Goal: Information Seeking & Learning: Learn about a topic

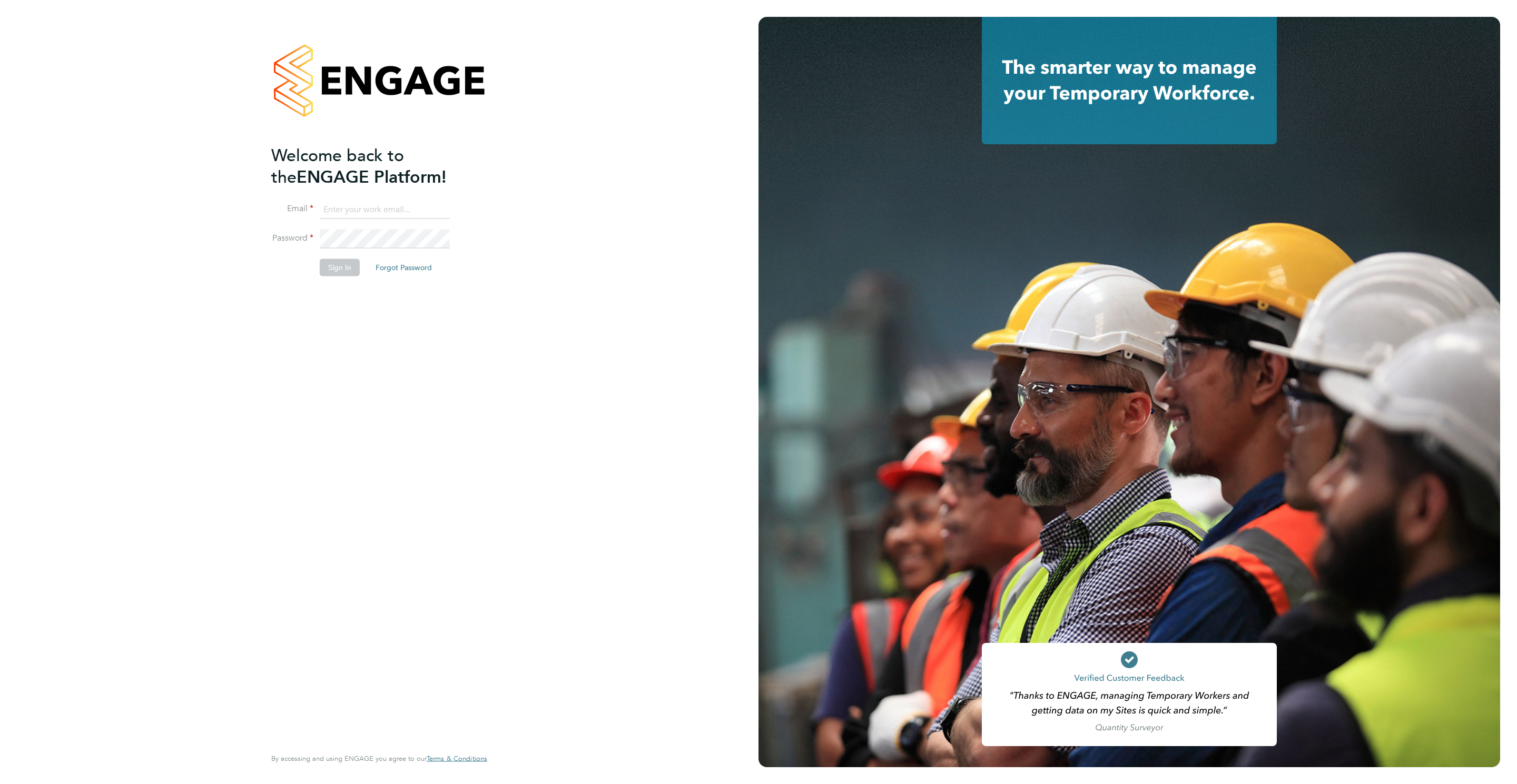
type input "rebecca.cahill@randstadcpe.com"
click at [334, 256] on li "Password" at bounding box center [374, 244] width 206 height 30
click at [325, 261] on button "Sign In" at bounding box center [340, 267] width 40 height 17
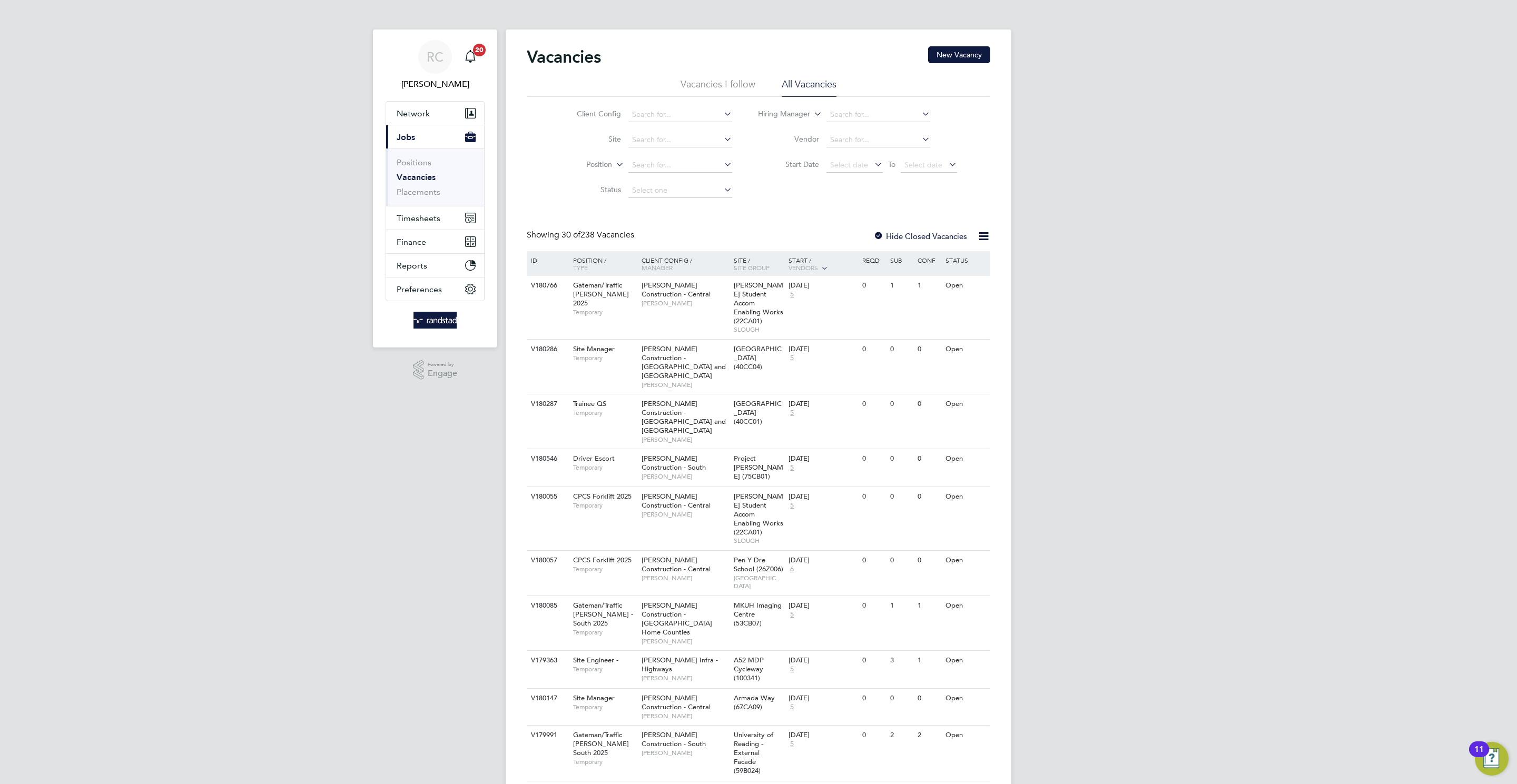
drag, startPoint x: 628, startPoint y: 137, endPoint x: 625, endPoint y: 128, distance: 9.5
click at [629, 136] on input at bounding box center [680, 140] width 104 height 15
click at [702, 154] on li "Birtley 3 (Home Group / Linden)" at bounding box center [711, 155] width 168 height 14
type input "Birtley 3 (Home Group / [GEOGRAPHIC_DATA])"
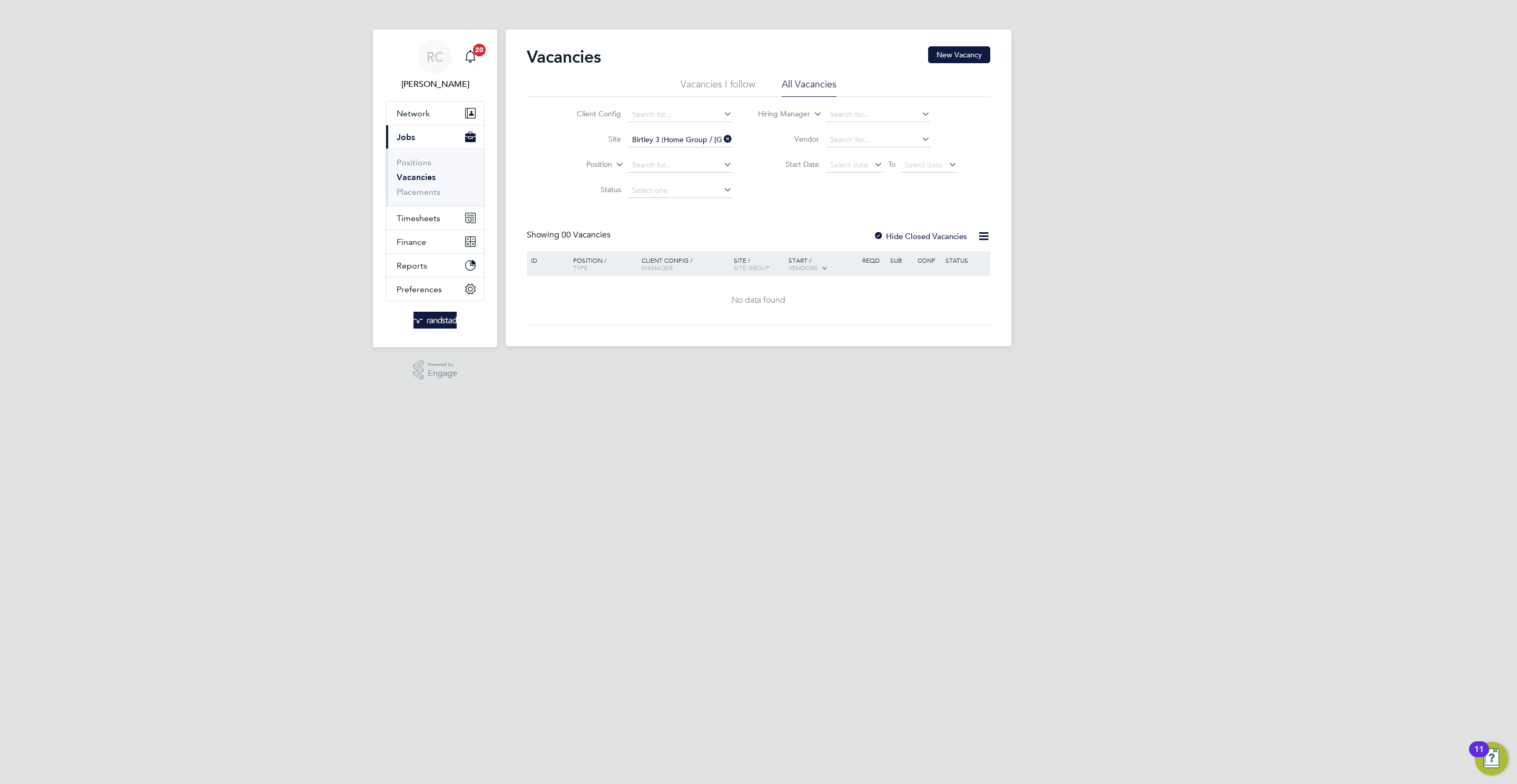
click at [903, 241] on label "Hide Closed Vacancies" at bounding box center [920, 236] width 94 height 10
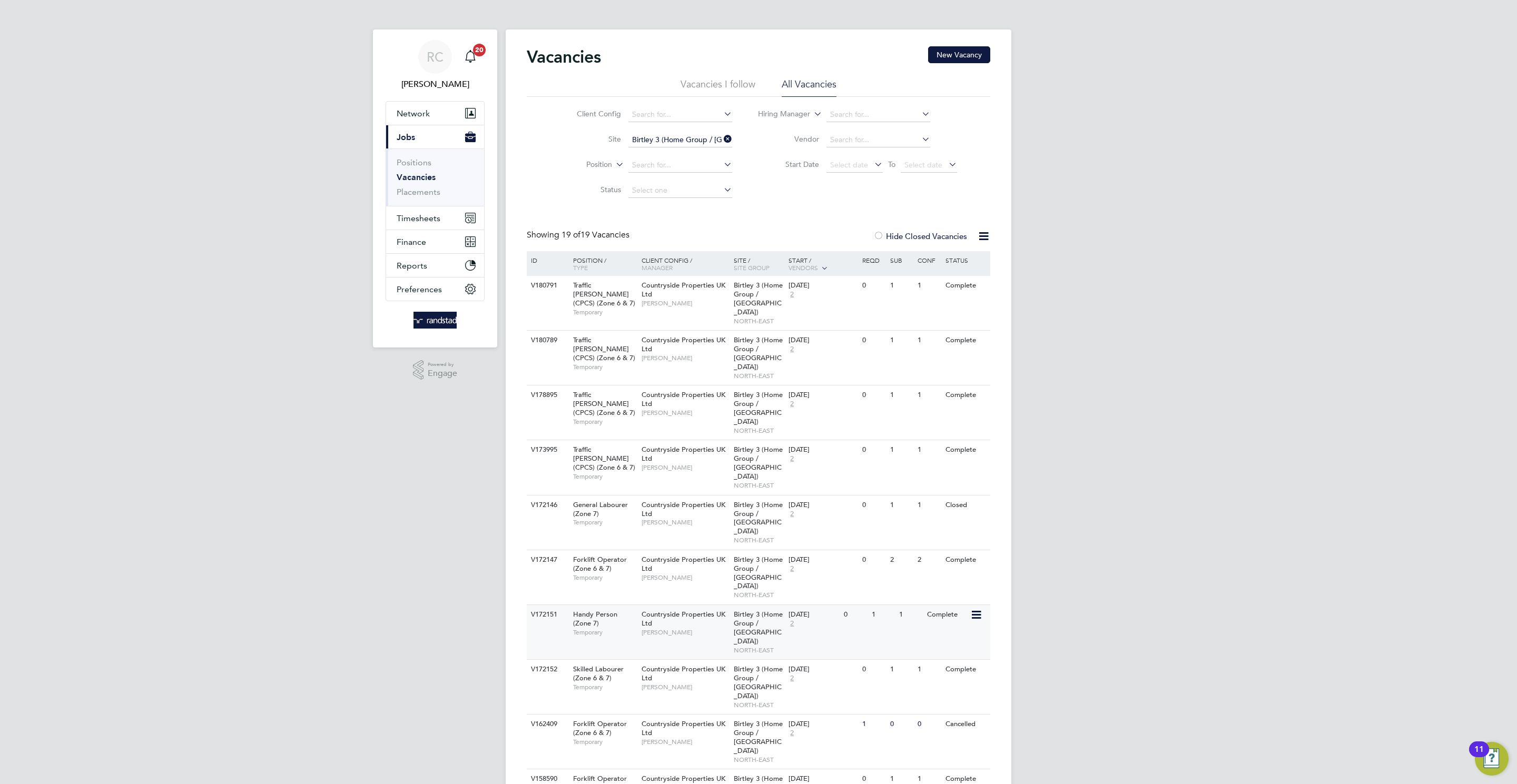
click at [614, 628] on span "Temporary" at bounding box center [604, 632] width 63 height 8
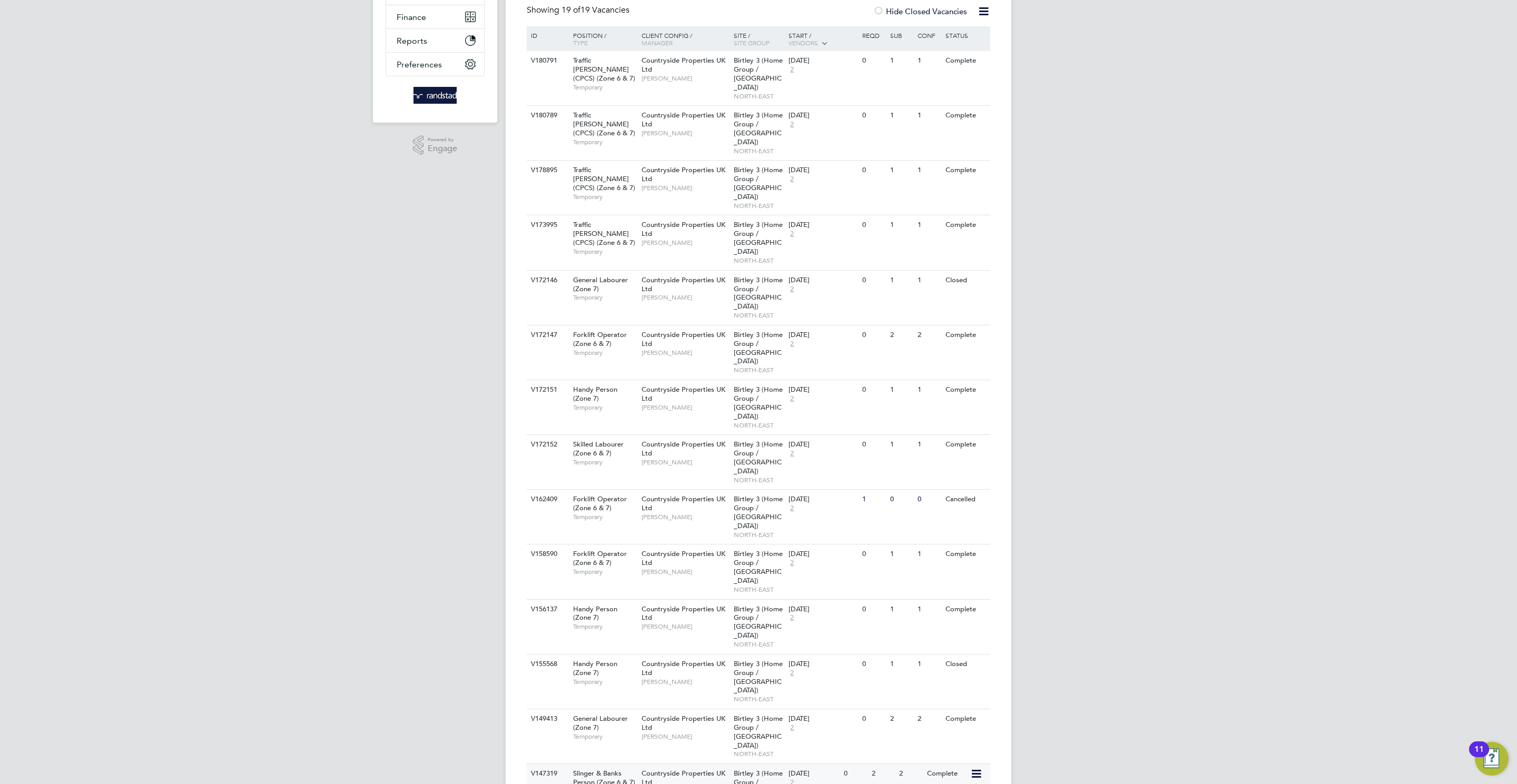
scroll to position [239, 0]
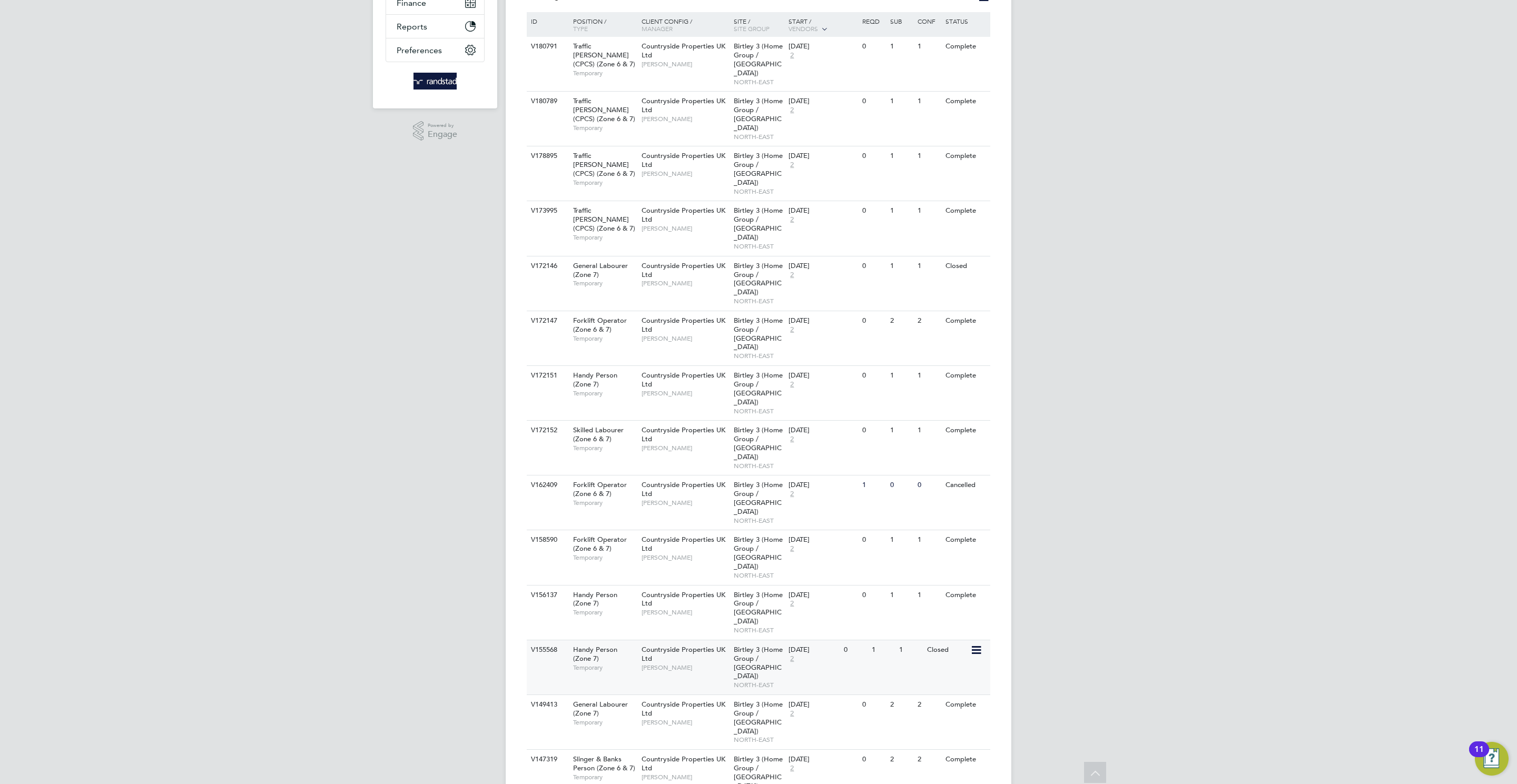
click at [617, 645] on span "Handy Person (Zone 7)" at bounding box center [595, 654] width 44 height 18
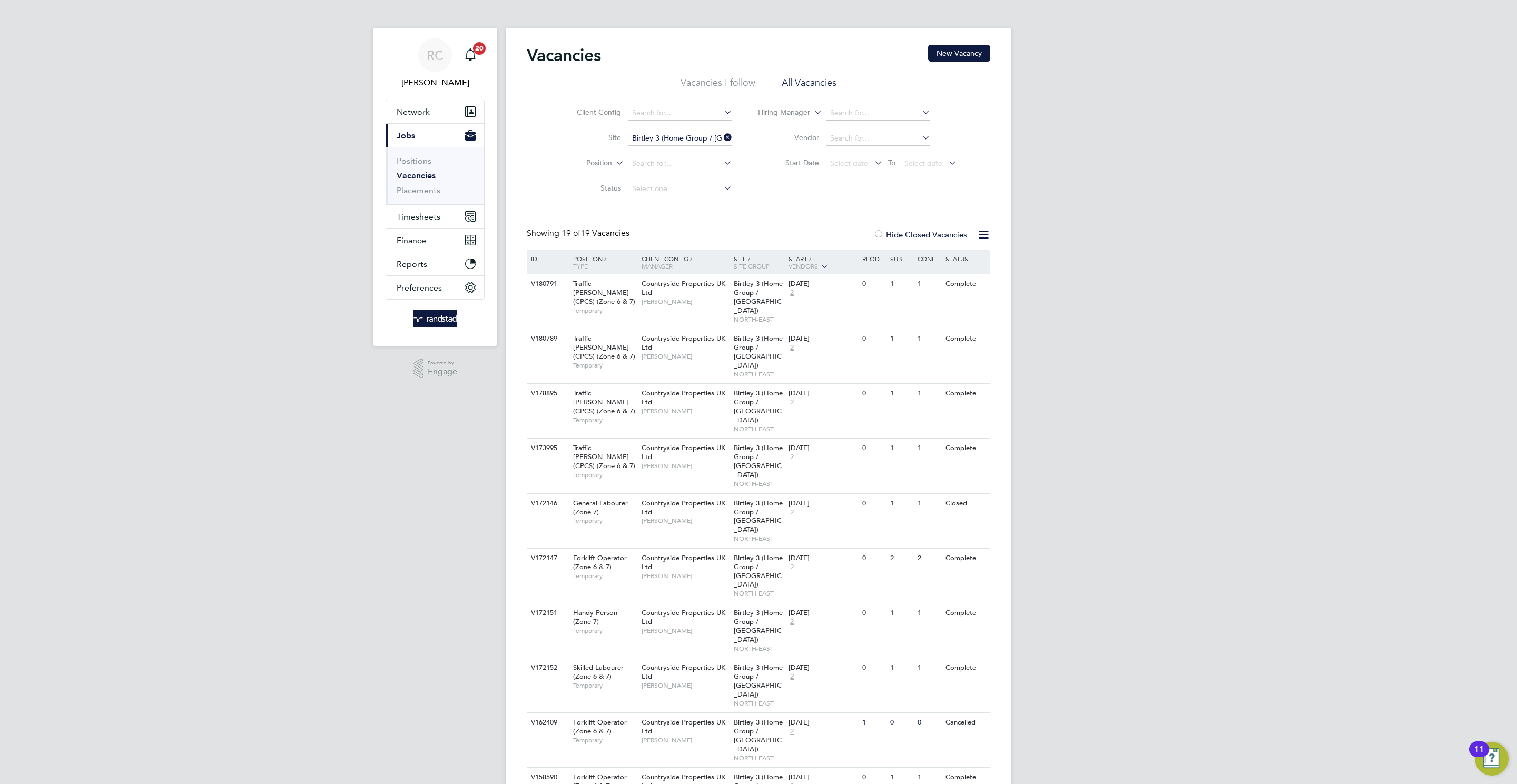
scroll to position [16, 0]
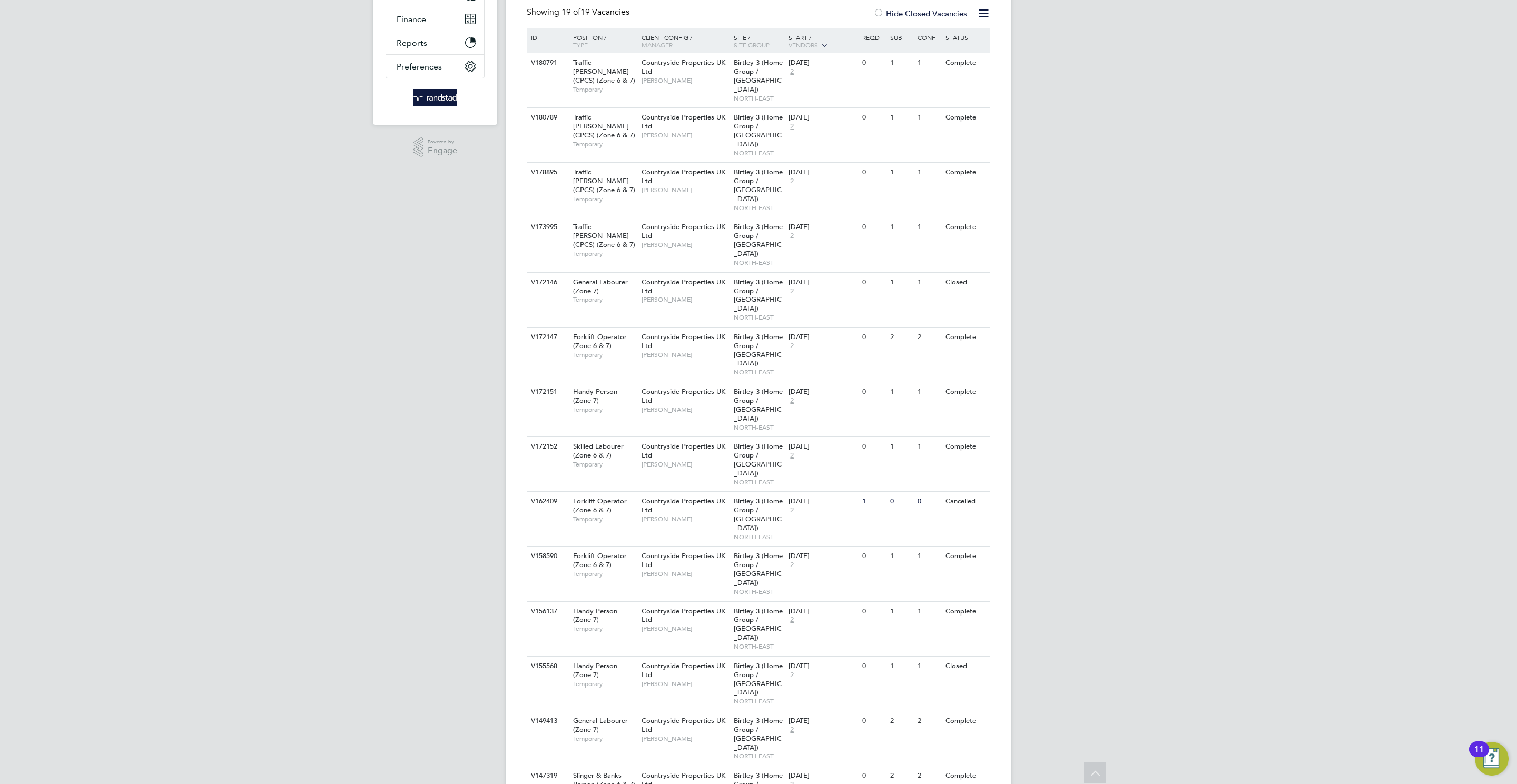
scroll to position [239, 0]
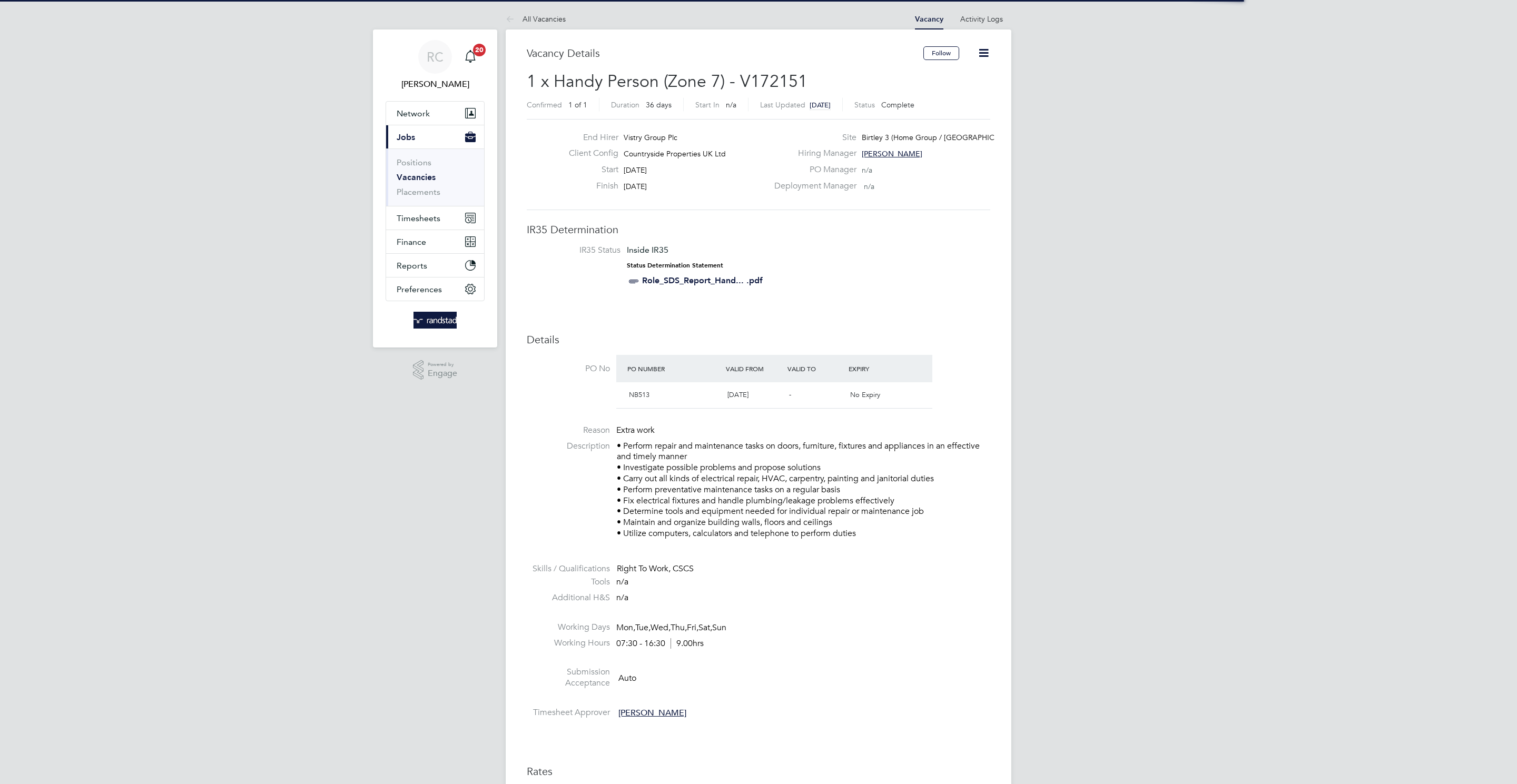
click at [982, 50] on icon at bounding box center [983, 53] width 13 height 13
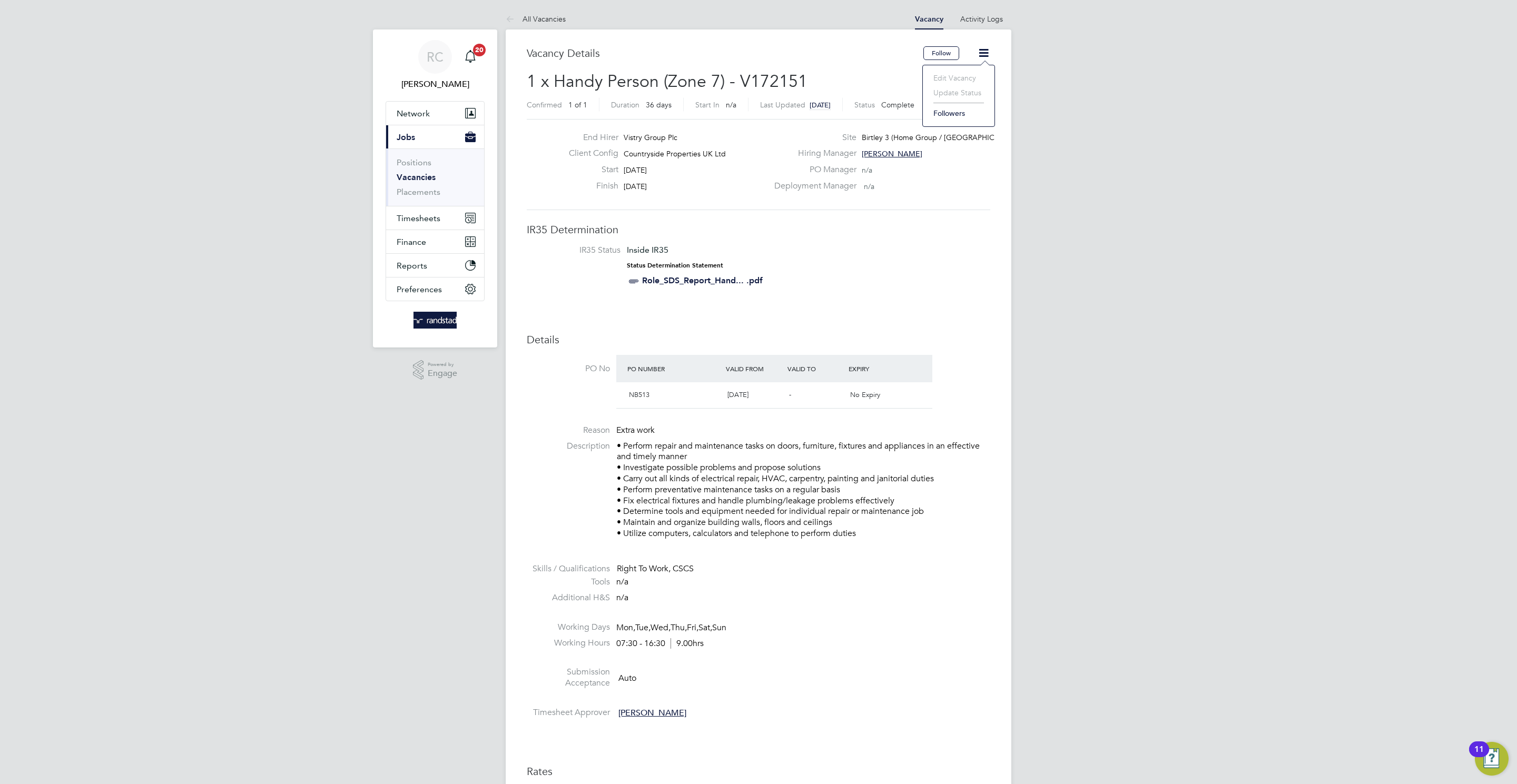
click at [951, 494] on p "• Perform repair and maintenance tasks on doors, furniture, fixtures and applia…" at bounding box center [804, 490] width 373 height 99
click at [990, 48] on icon at bounding box center [983, 53] width 13 height 13
drag, startPoint x: 947, startPoint y: 256, endPoint x: 997, endPoint y: 229, distance: 56.8
click at [950, 253] on li "IR35 Status Inside IR35 Status Determination Statement Role_SDS_Report_Hand... …" at bounding box center [758, 268] width 443 height 46
click at [982, 51] on icon at bounding box center [983, 53] width 13 height 13
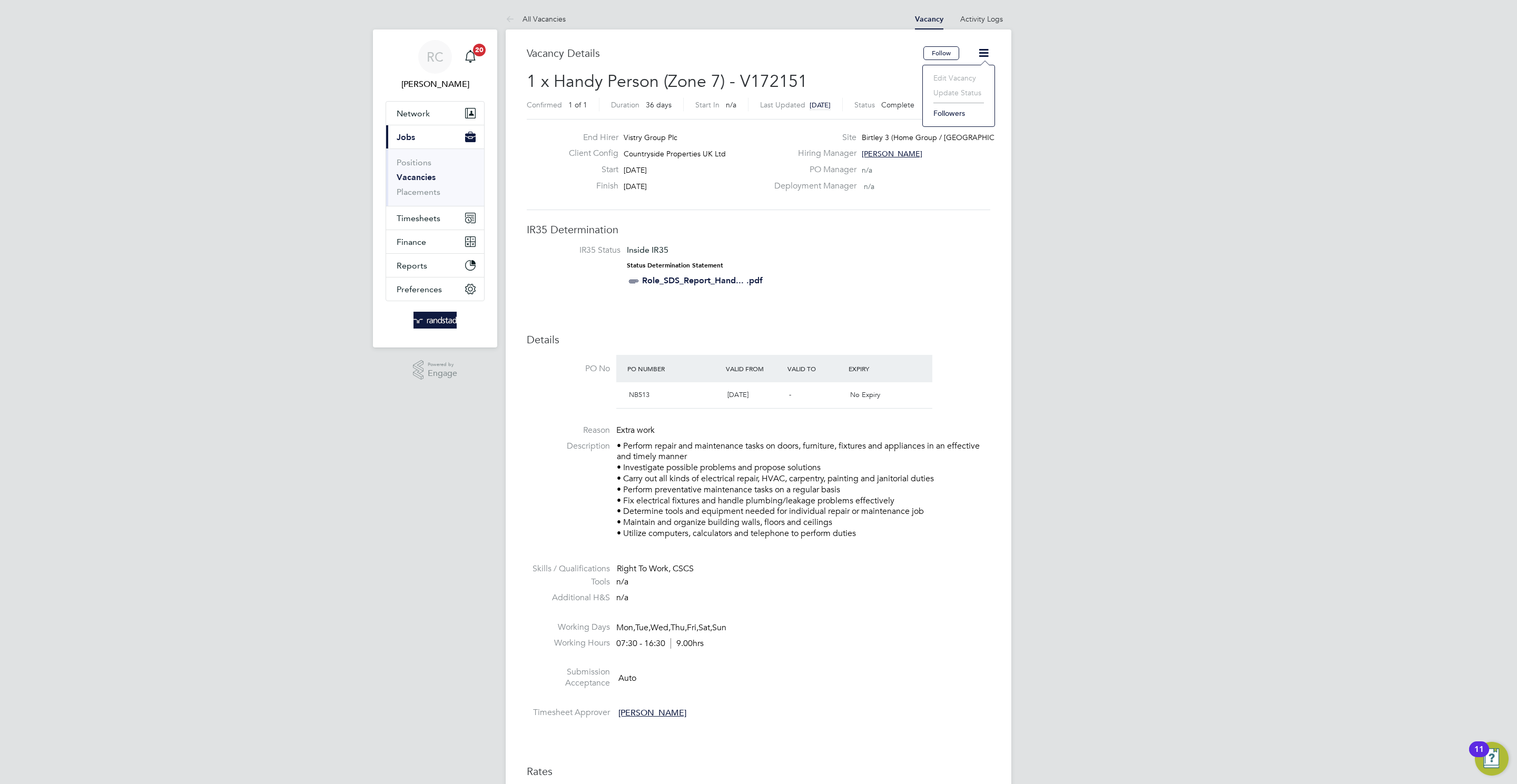
click at [945, 99] on ul "Edit Vacancy Update Status Followers" at bounding box center [959, 95] width 61 height 51
click at [947, 97] on h2 "1 x Handy Person (Zone 7) - V172151 Confirmed 1 of 1 Duration 36 days Start In …" at bounding box center [758, 92] width 463 height 44
click at [668, 88] on span "1 x Handy Person (Zone 7) - V172151" at bounding box center [666, 81] width 281 height 20
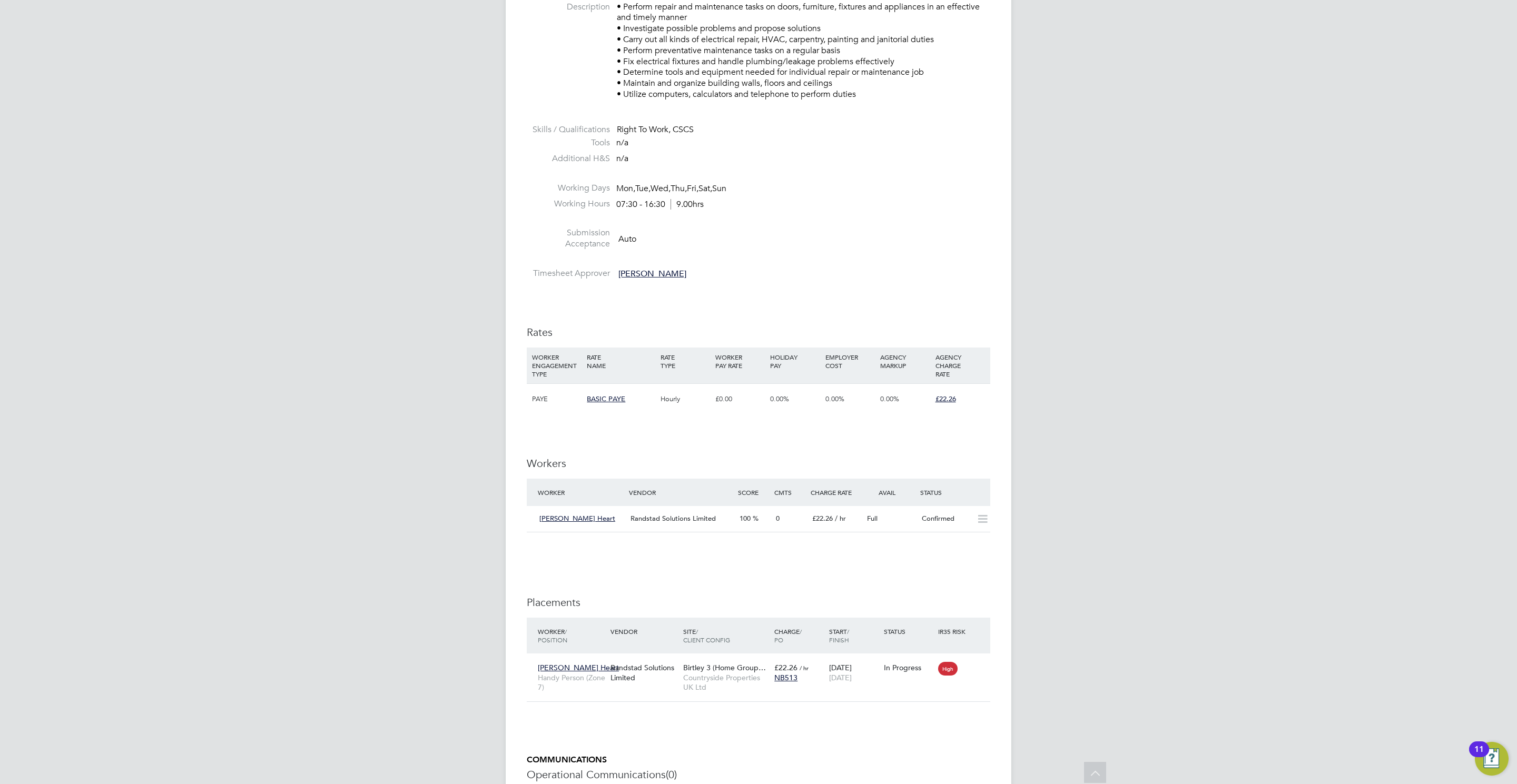
drag, startPoint x: 635, startPoint y: 531, endPoint x: 698, endPoint y: 531, distance: 63.0
click at [640, 528] on div "Randstad Solutions Limited" at bounding box center [681, 519] width 109 height 18
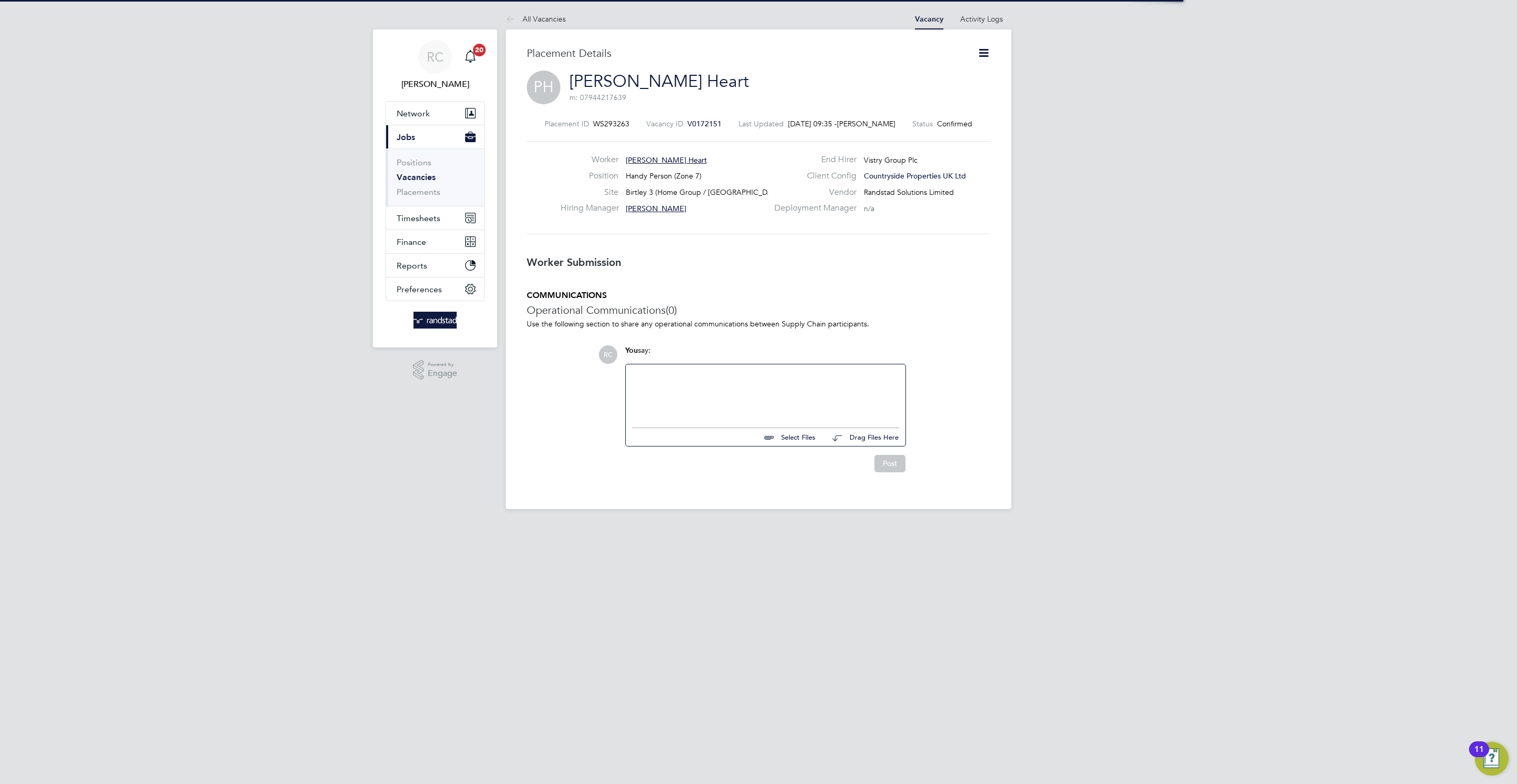
scroll to position [10, 168]
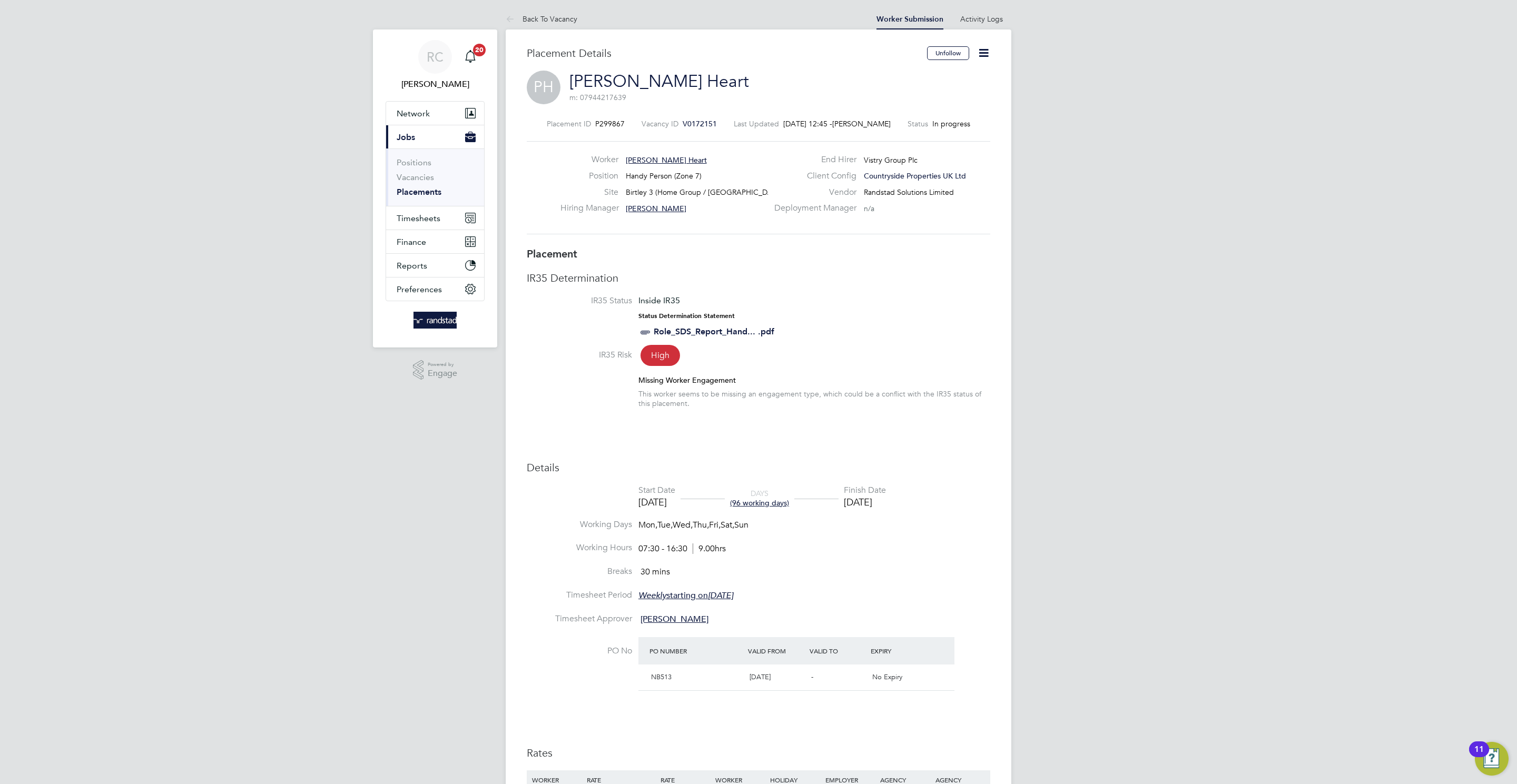
click at [779, 275] on h3 "IR35 Determination" at bounding box center [758, 278] width 463 height 14
click at [604, 120] on span "P299867" at bounding box center [610, 124] width 30 height 9
click at [704, 130] on div "Placement ID P299867 Vacancy ID V0172151 Last Updated 30 Sep 2025, 12:45 - Rebe…" at bounding box center [758, 177] width 463 height 141
click at [698, 126] on span "V0172151" at bounding box center [700, 124] width 35 height 9
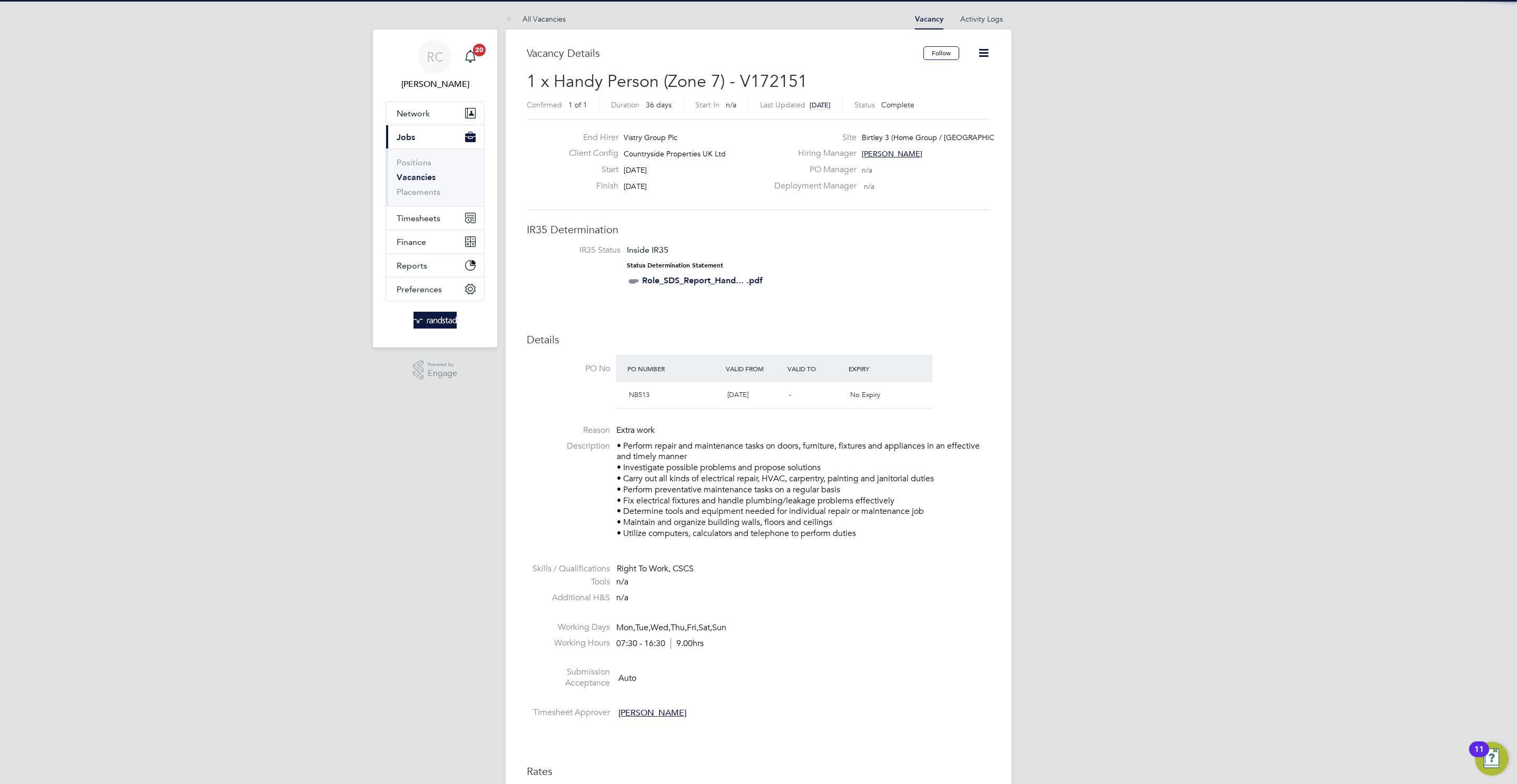
click at [980, 49] on icon at bounding box center [983, 53] width 13 height 13
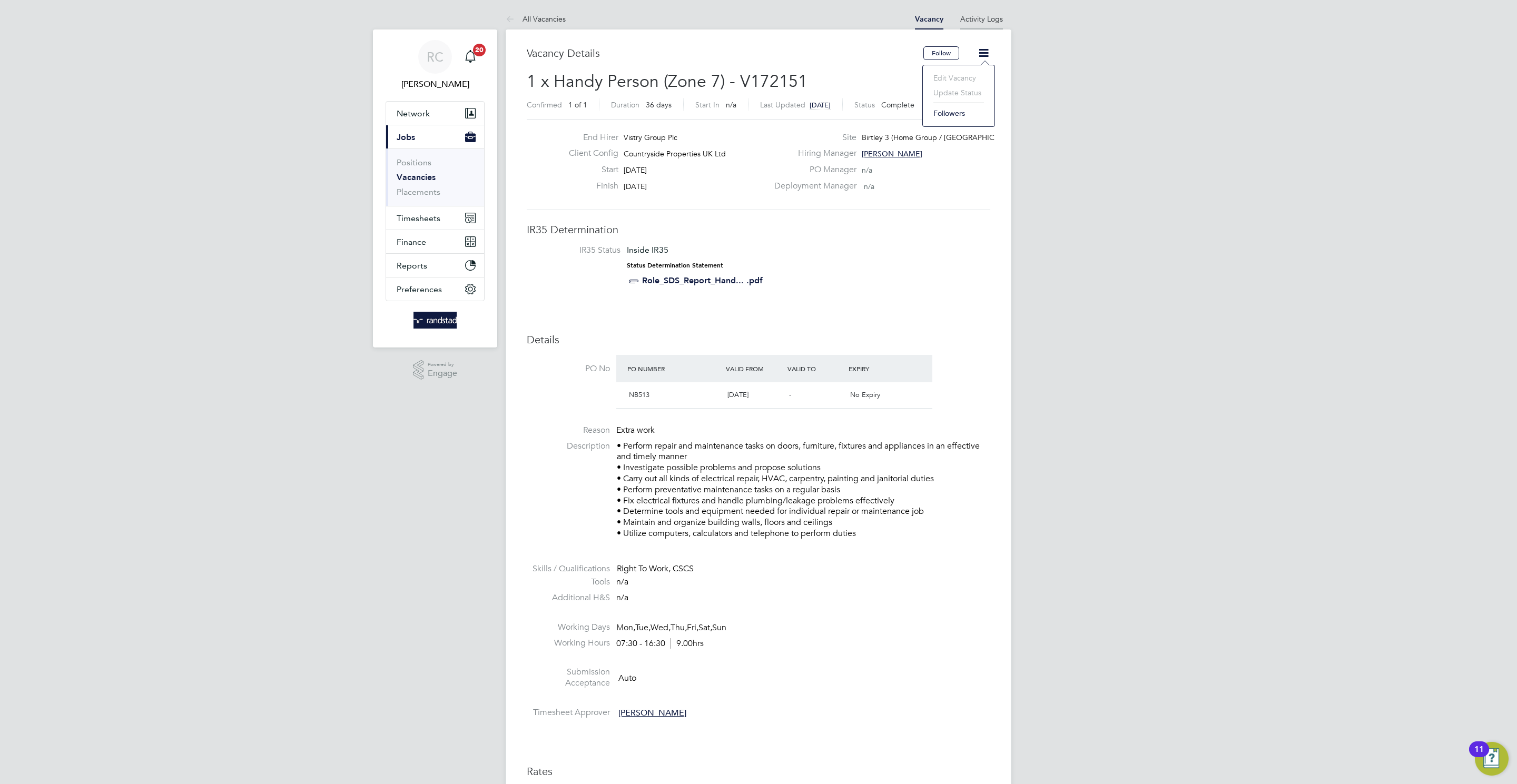
click at [982, 22] on link "Activity Logs" at bounding box center [981, 19] width 43 height 9
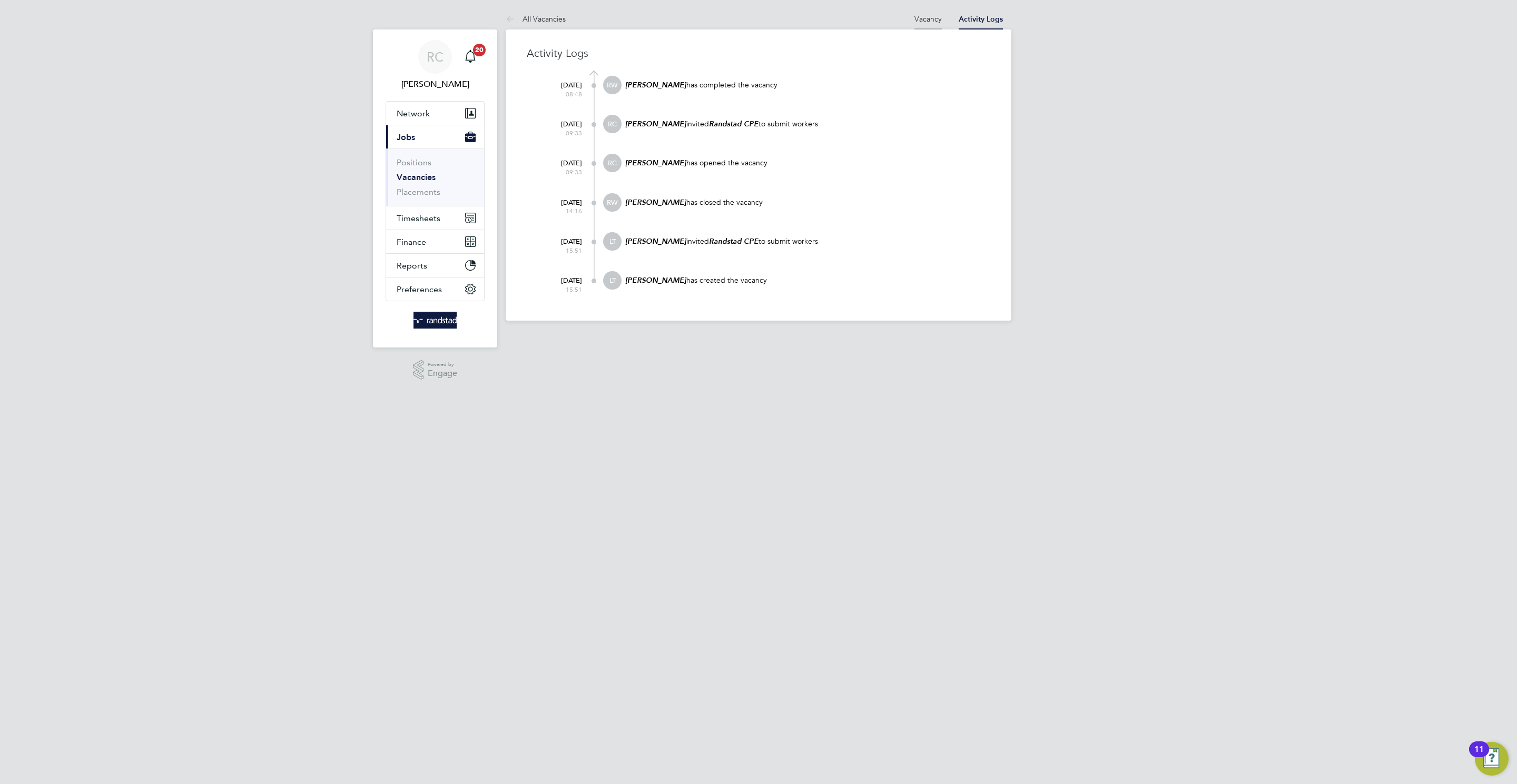
click at [919, 17] on link "Vacancy" at bounding box center [928, 19] width 27 height 9
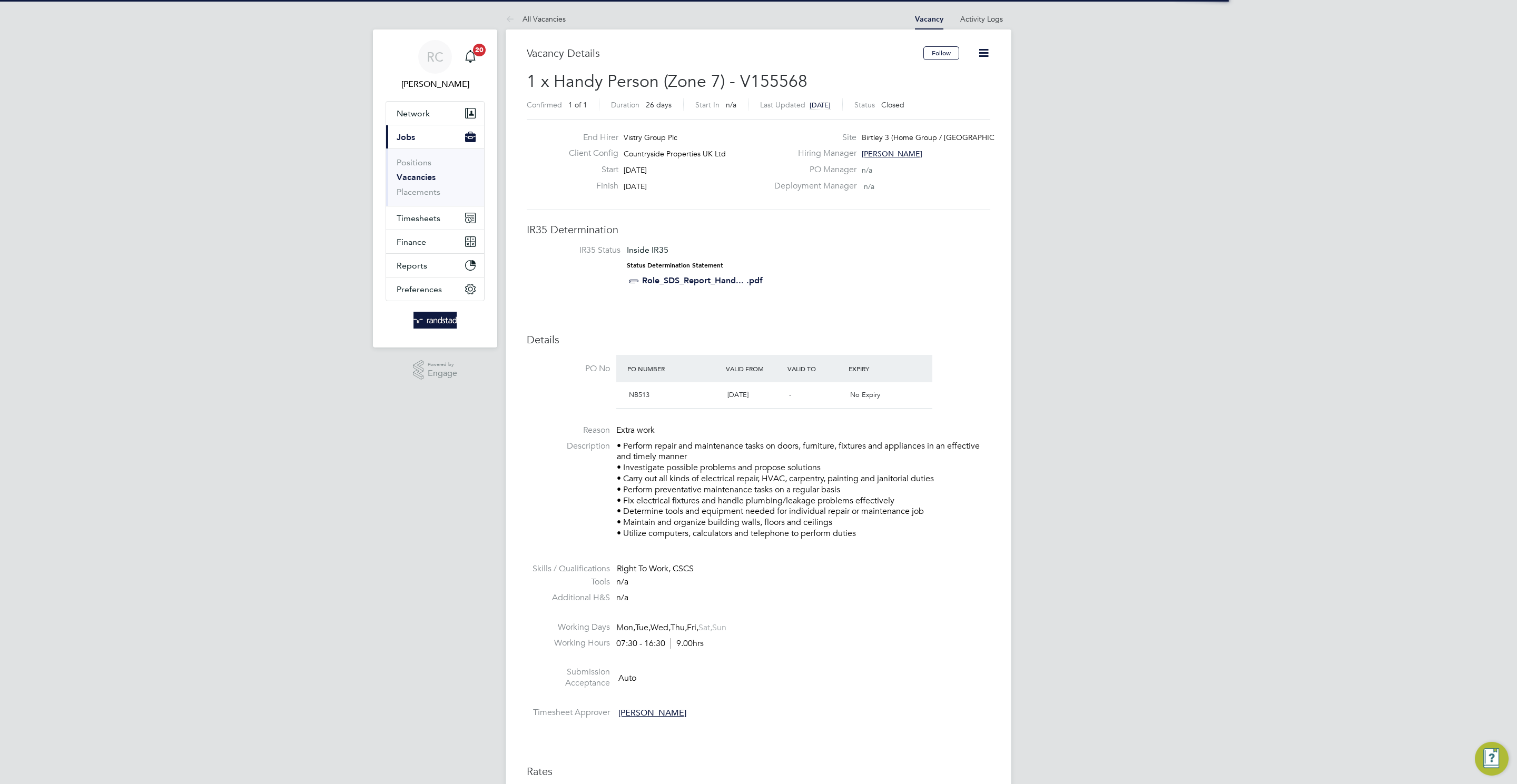
click at [982, 51] on icon at bounding box center [983, 53] width 13 height 13
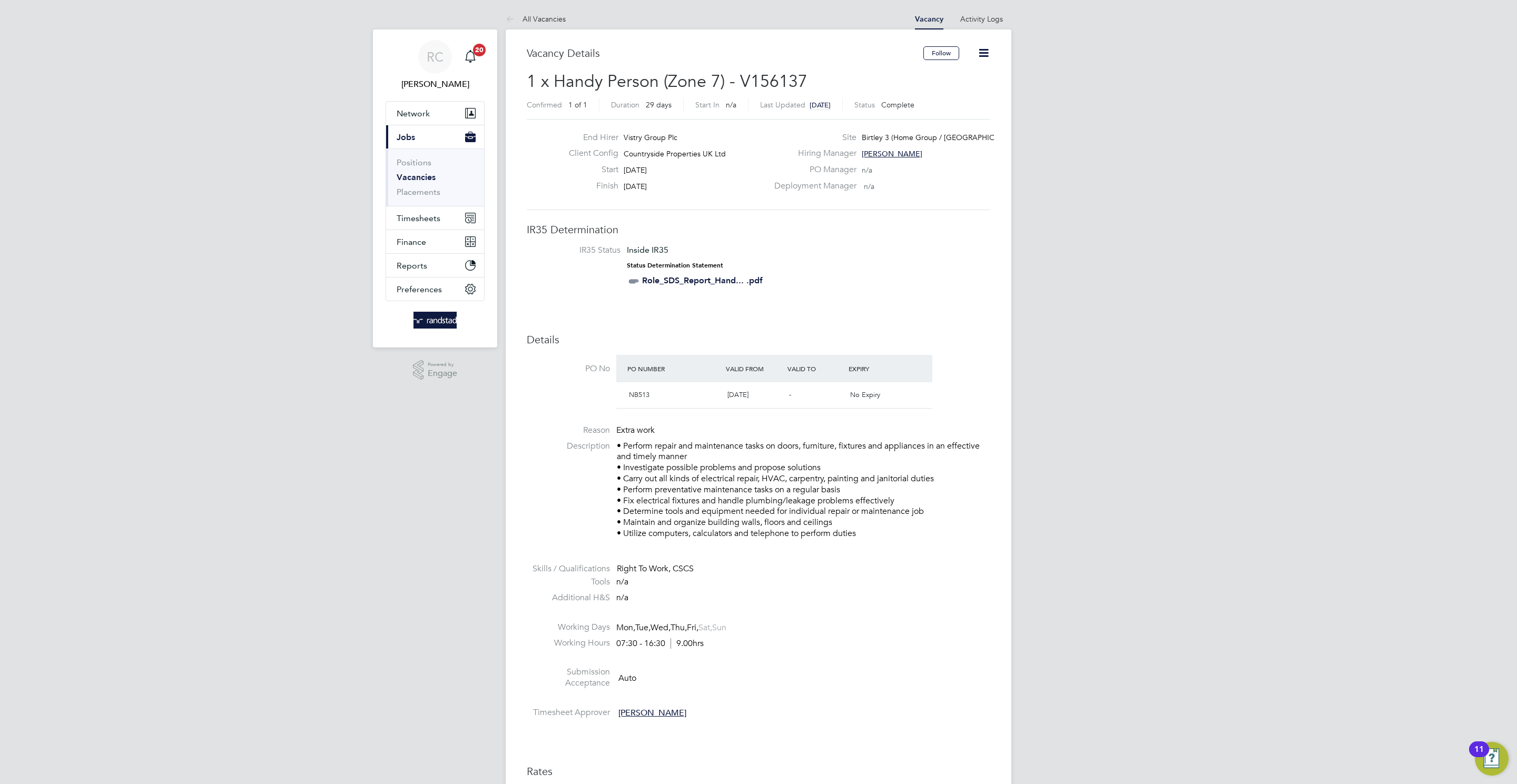
click at [978, 49] on icon at bounding box center [983, 53] width 13 height 13
click at [977, 49] on icon at bounding box center [983, 53] width 13 height 13
drag, startPoint x: 989, startPoint y: 63, endPoint x: 989, endPoint y: 51, distance: 12.0
click at [989, 61] on div "Follow" at bounding box center [957, 59] width 67 height 24
drag, startPoint x: 989, startPoint y: 51, endPoint x: 718, endPoint y: 55, distance: 271.0
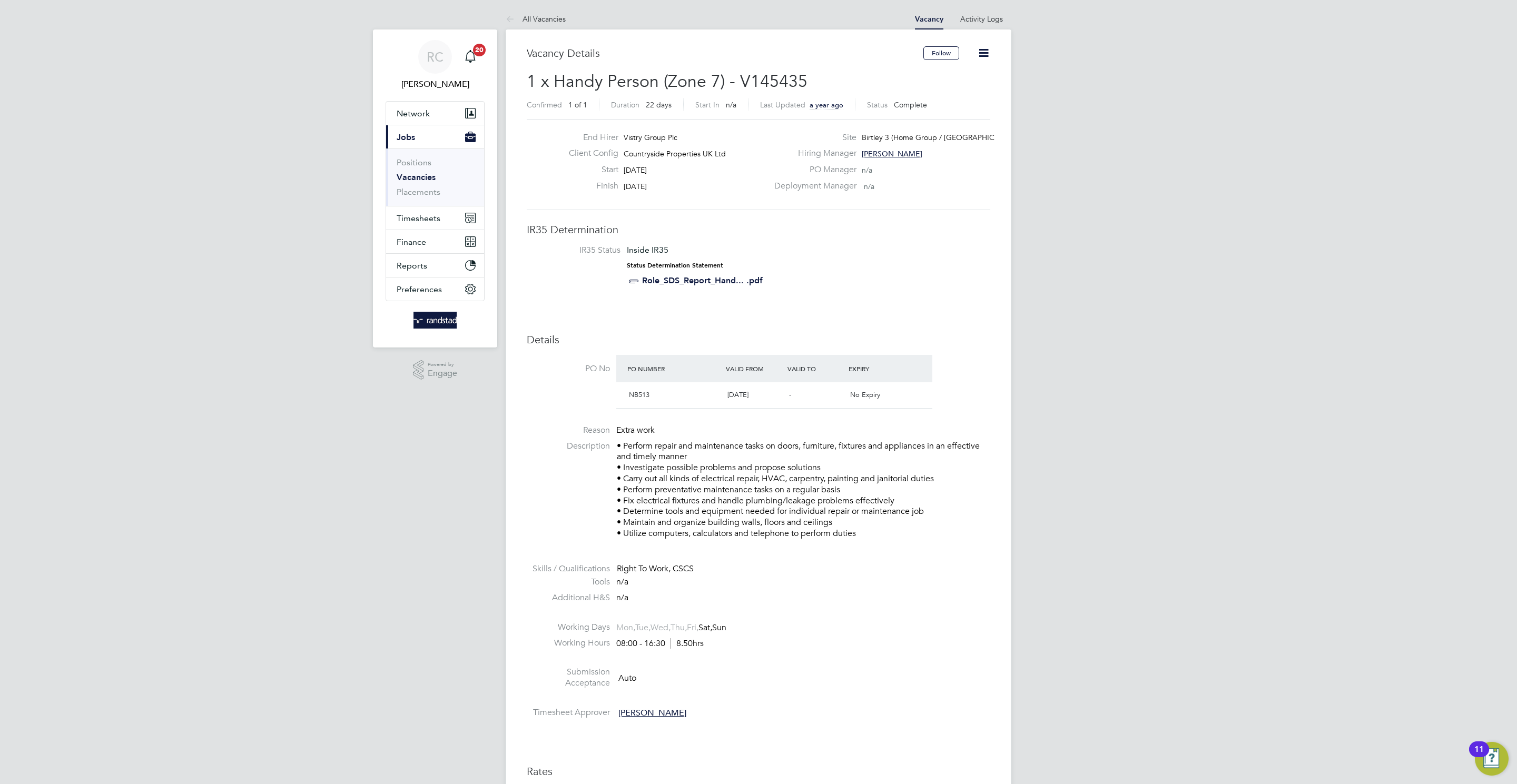
click at [988, 50] on icon at bounding box center [983, 53] width 13 height 13
